Goal: Information Seeking & Learning: Check status

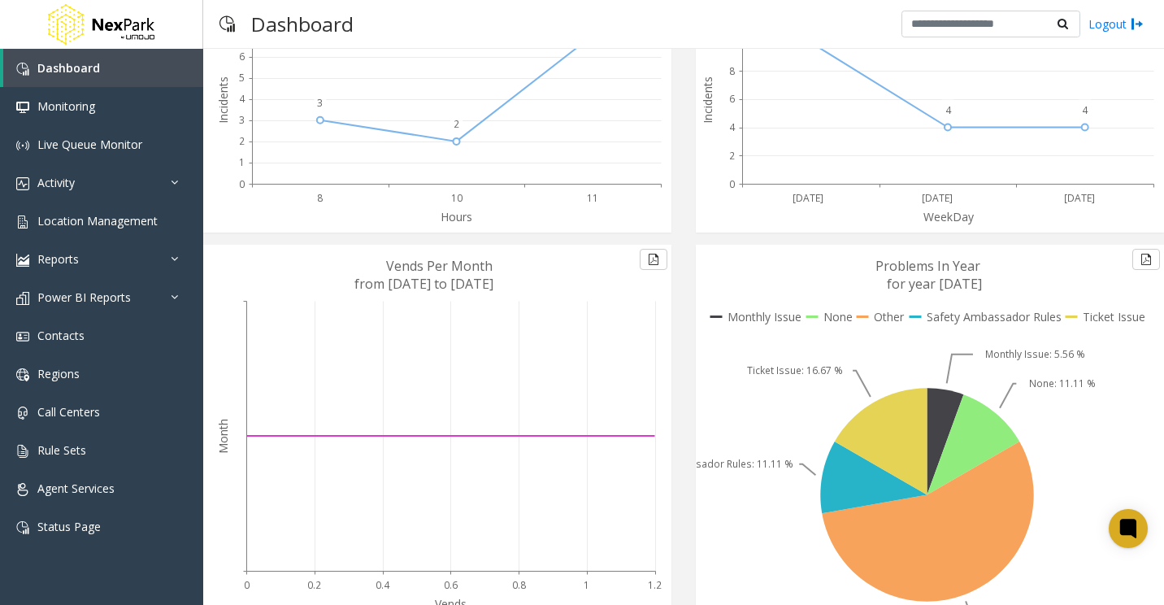
scroll to position [280, 0]
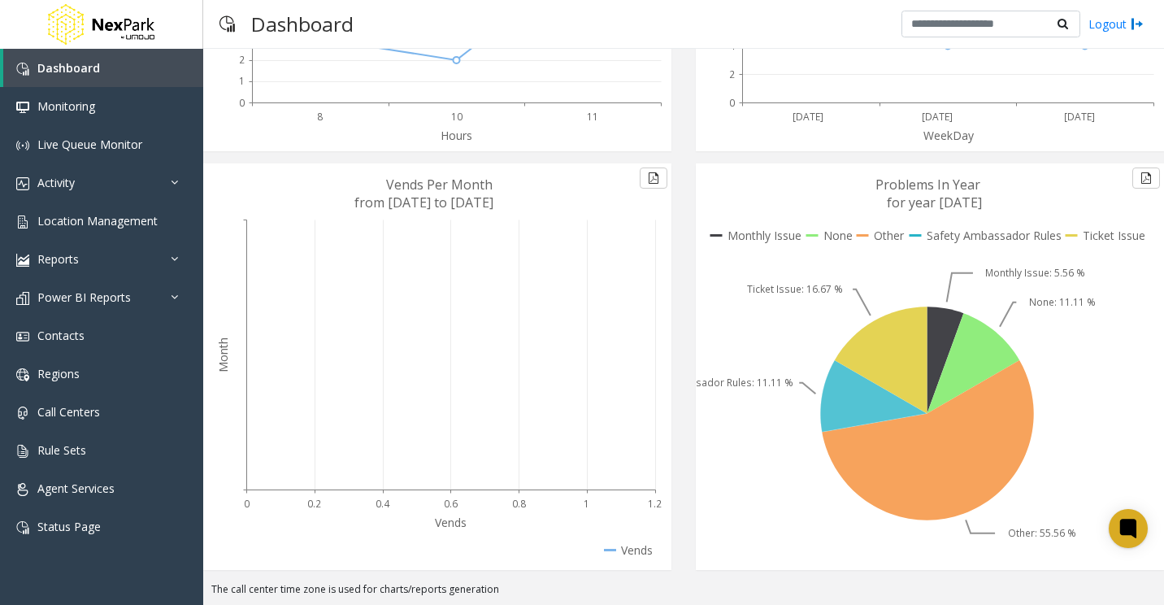
click at [839, 390] on icon at bounding box center [873, 396] width 106 height 72
click at [121, 224] on span "Location Management" at bounding box center [97, 220] width 120 height 15
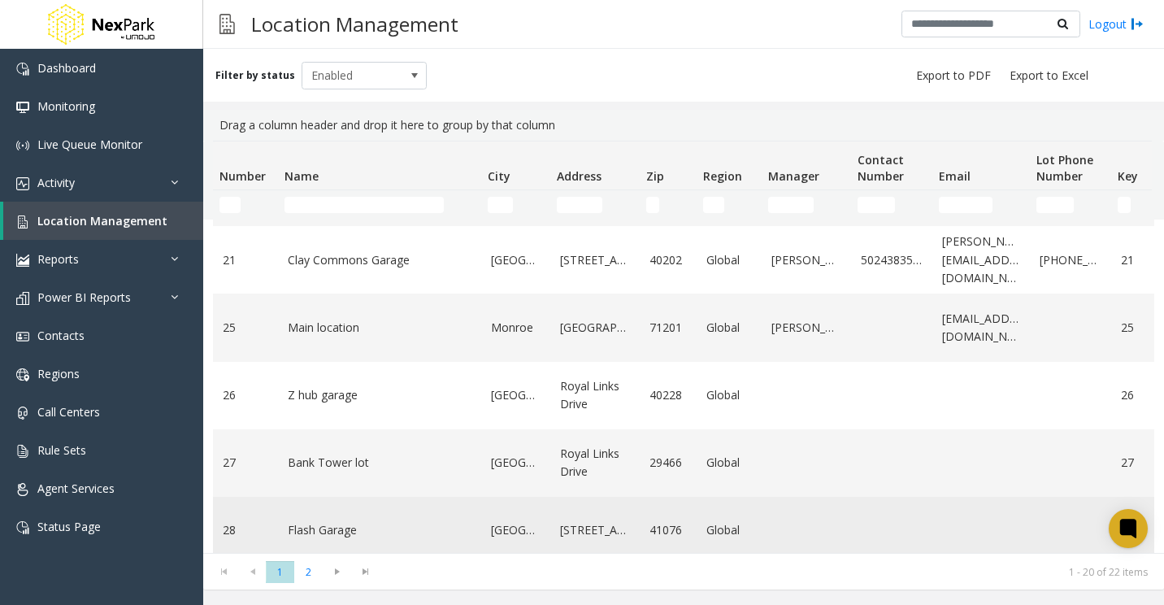
scroll to position [1033, 0]
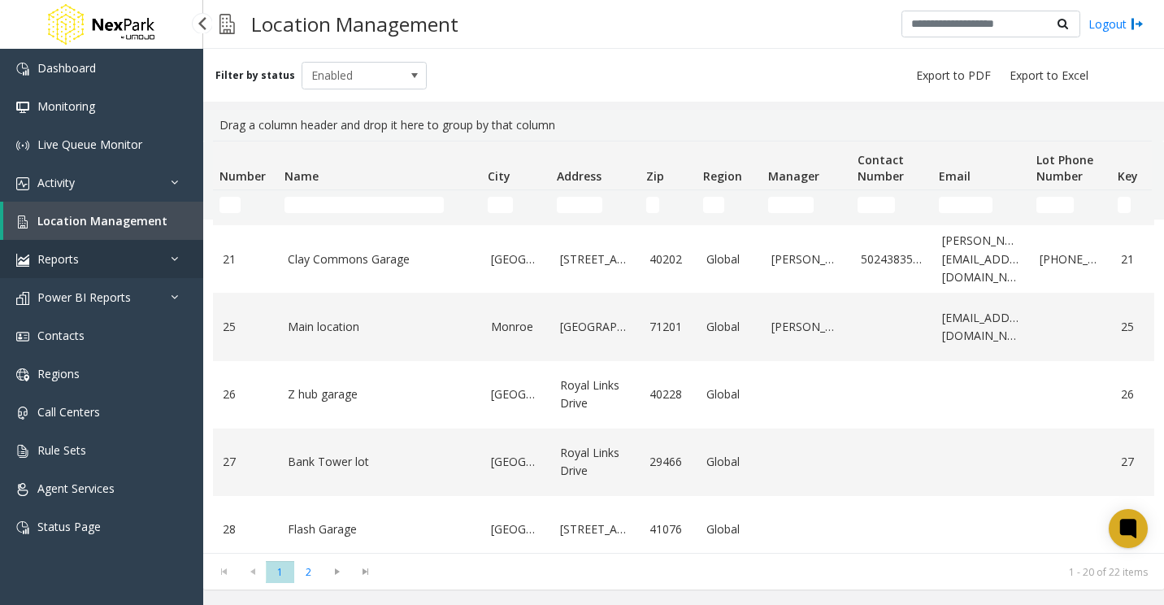
click at [102, 267] on link "Reports" at bounding box center [101, 259] width 203 height 38
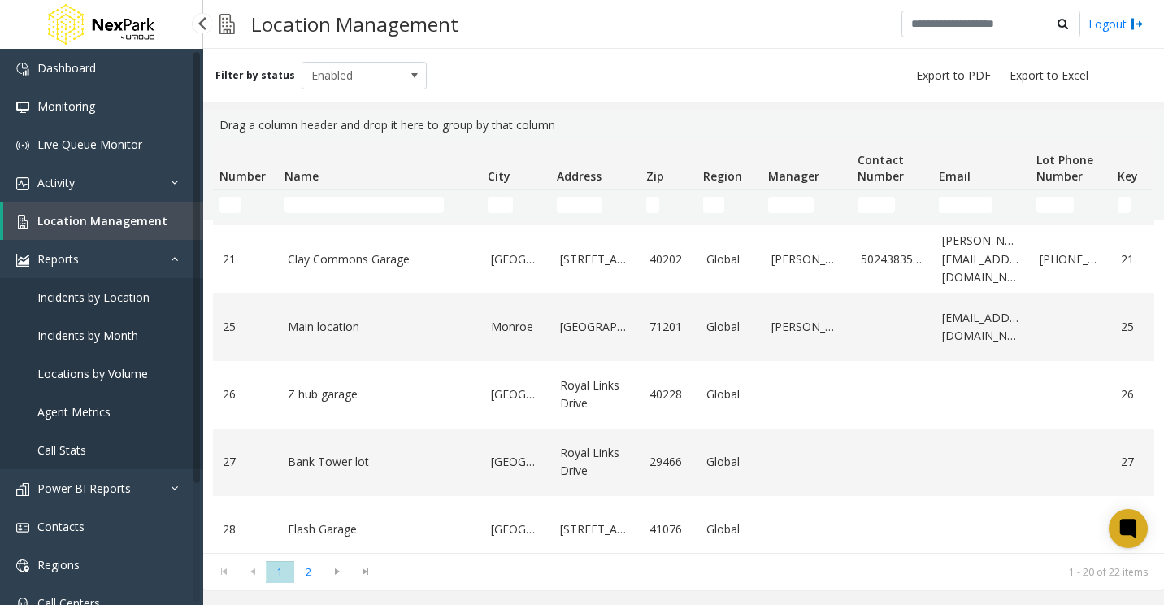
click at [110, 414] on span "Agent Metrics" at bounding box center [73, 411] width 73 height 15
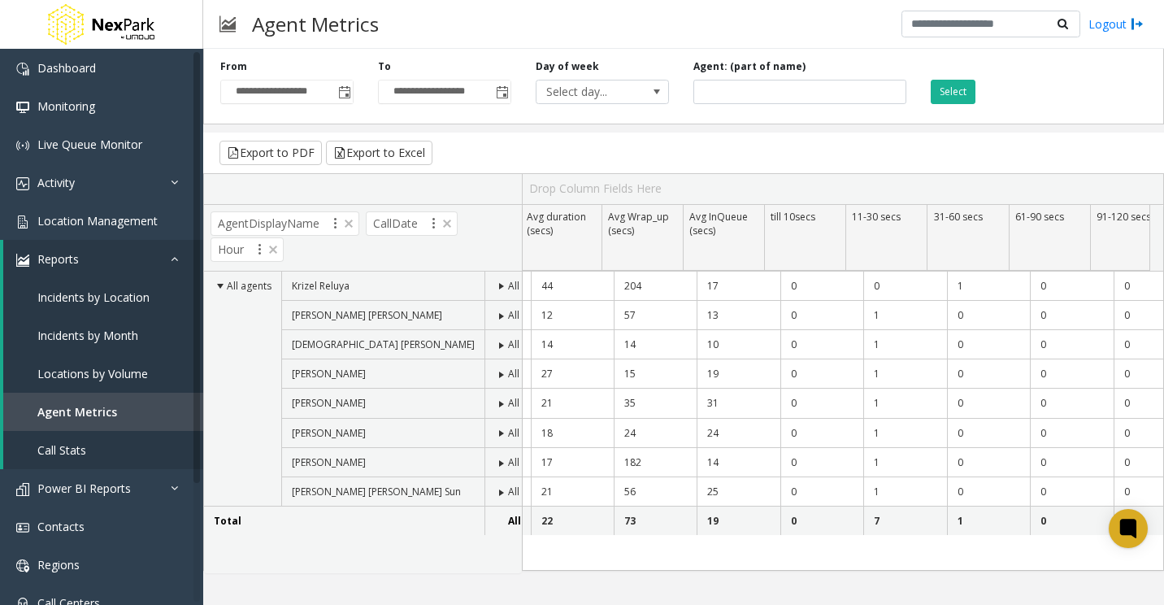
scroll to position [0, 15]
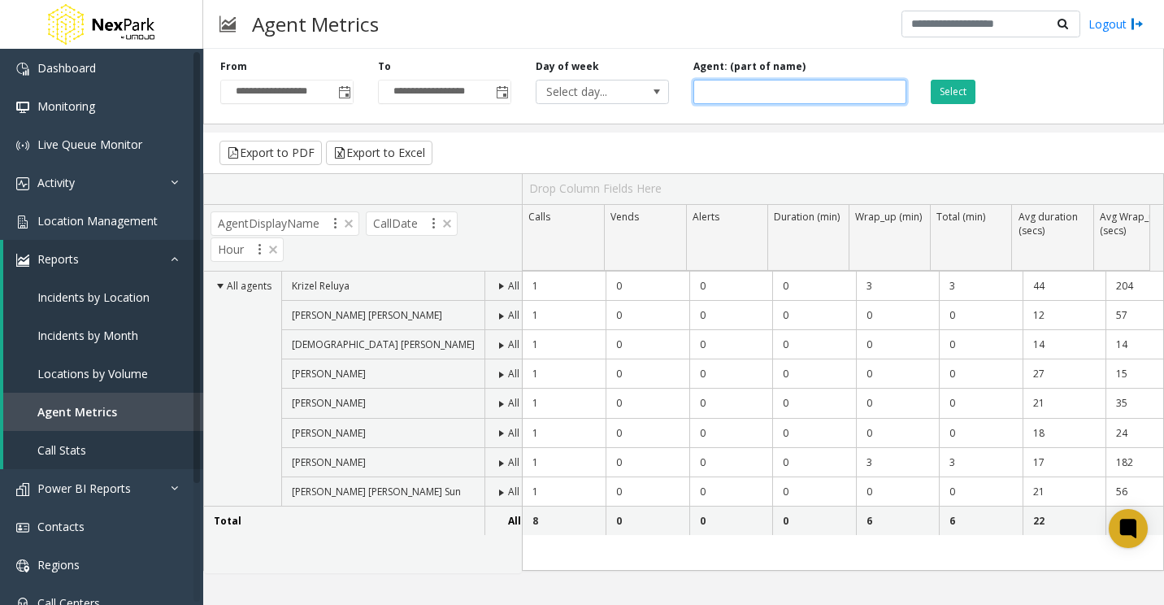
click at [823, 87] on input at bounding box center [799, 92] width 212 height 24
type input "******"
click at [963, 95] on button "Select" at bounding box center [953, 92] width 45 height 24
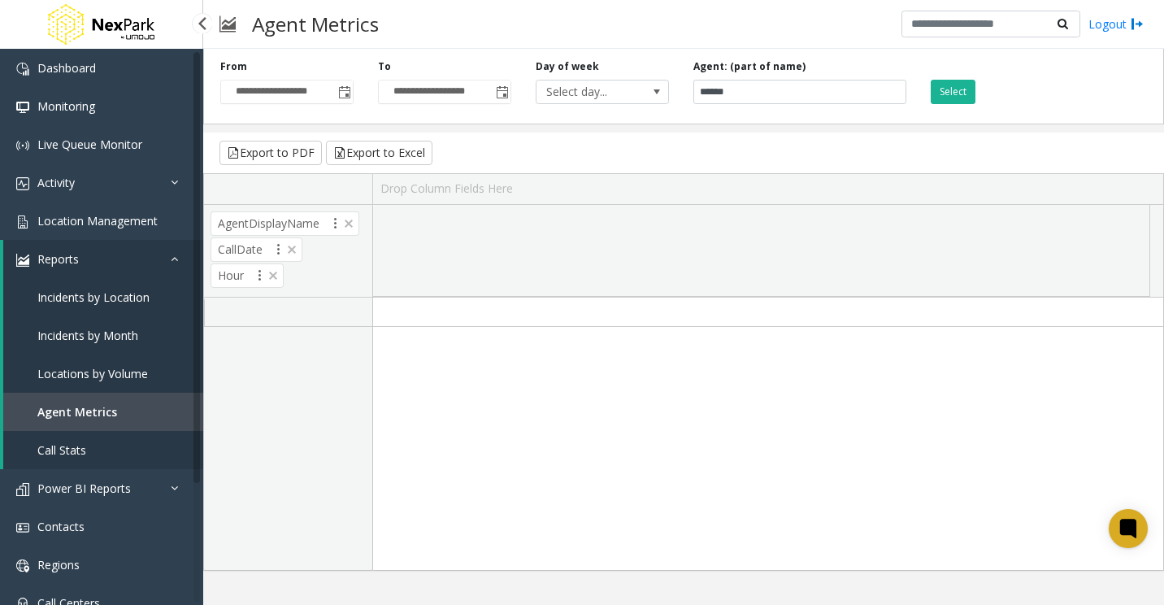
click at [71, 446] on span "Call Stats" at bounding box center [61, 449] width 49 height 15
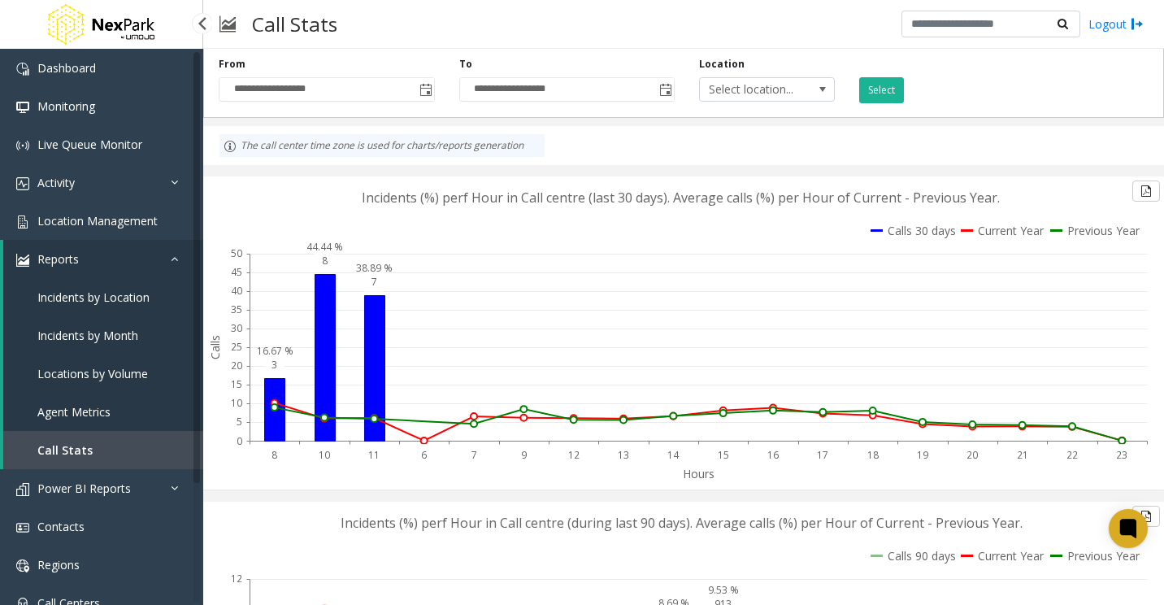
click at [102, 408] on span "Agent Metrics" at bounding box center [73, 411] width 73 height 15
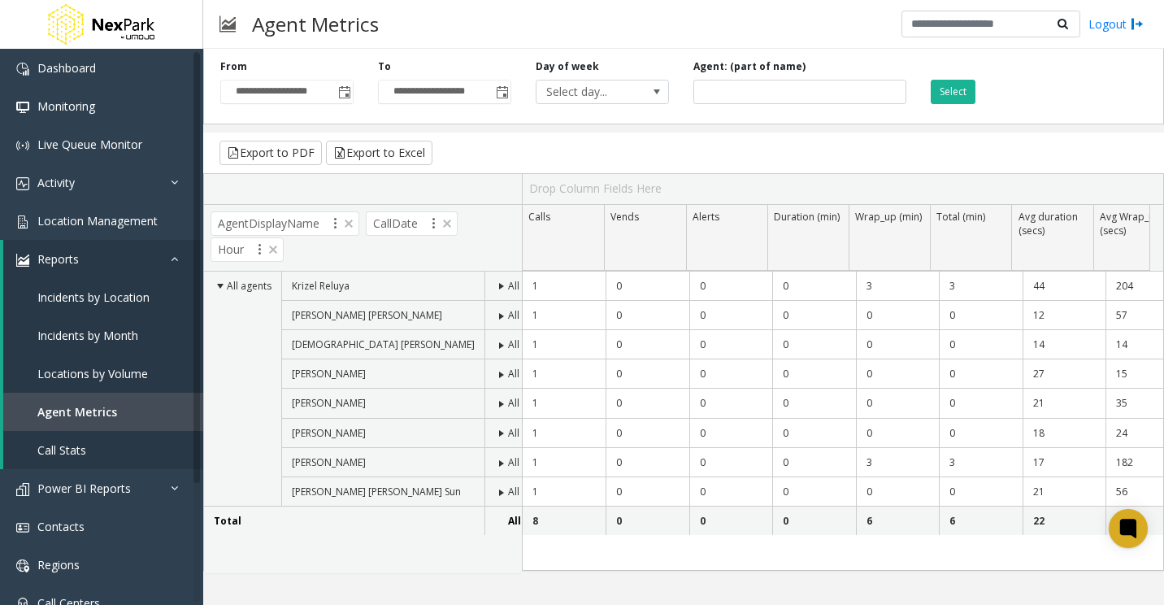
click at [495, 286] on span at bounding box center [501, 286] width 13 height 13
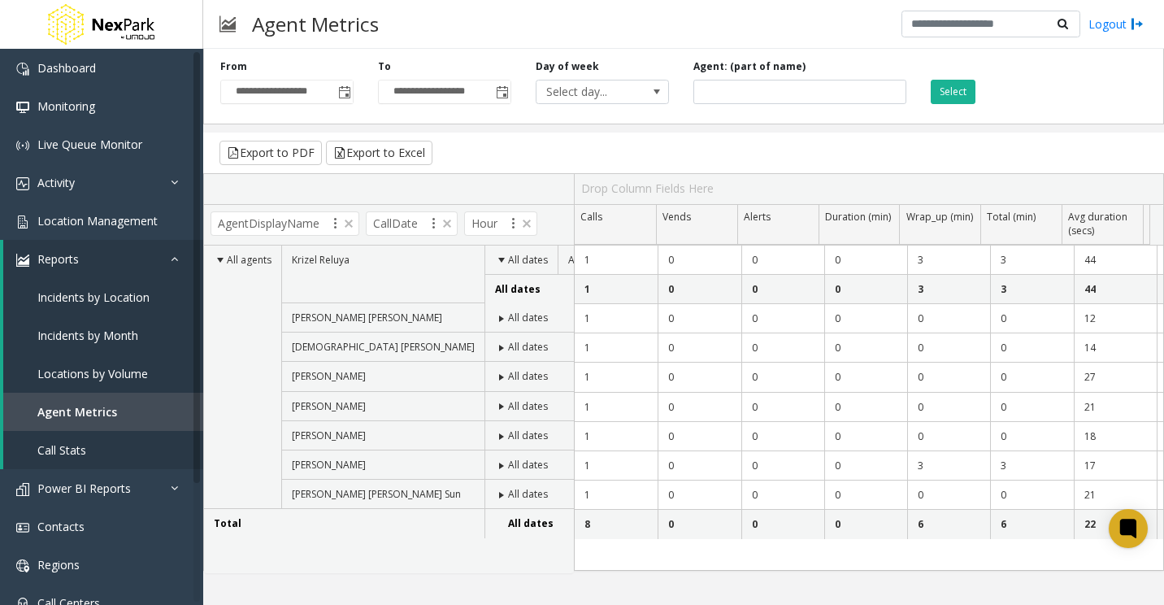
click at [495, 261] on span at bounding box center [501, 260] width 13 height 13
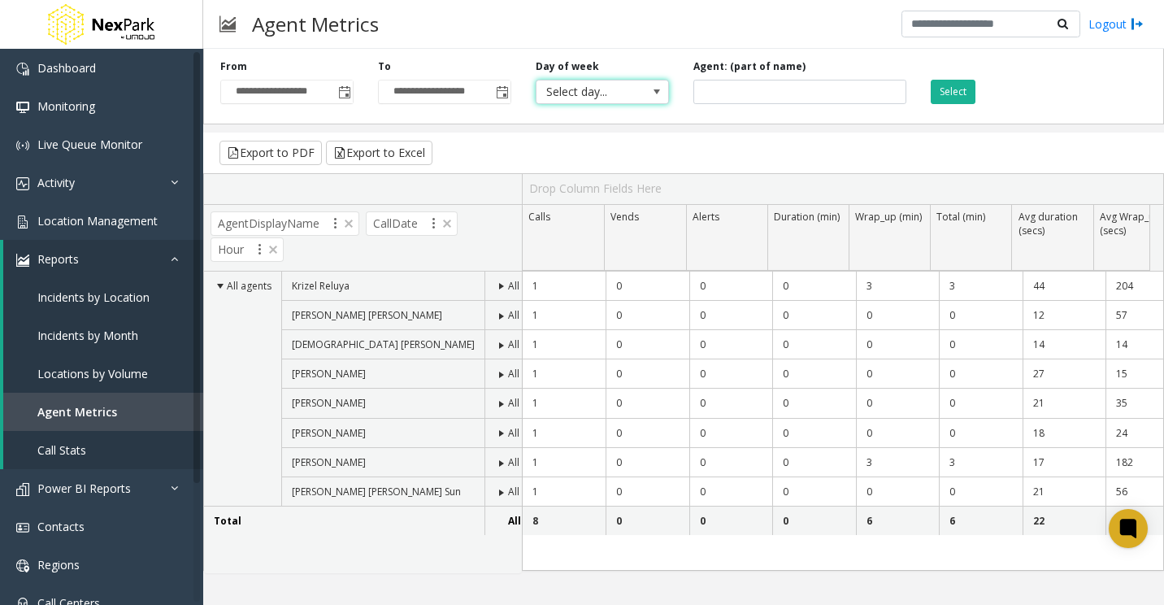
click at [643, 98] on span "Select day..." at bounding box center [602, 92] width 133 height 24
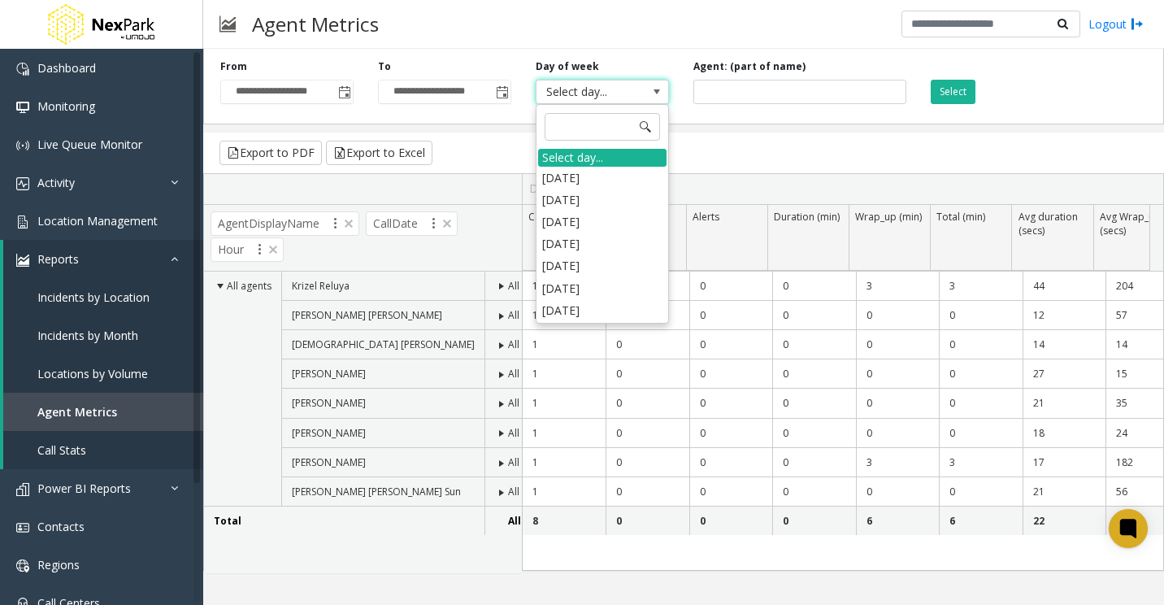
click at [770, 145] on div "Export to PDF Export to Excel" at bounding box center [683, 152] width 961 height 41
